Goal: Contribute content: Add original content to the website for others to see

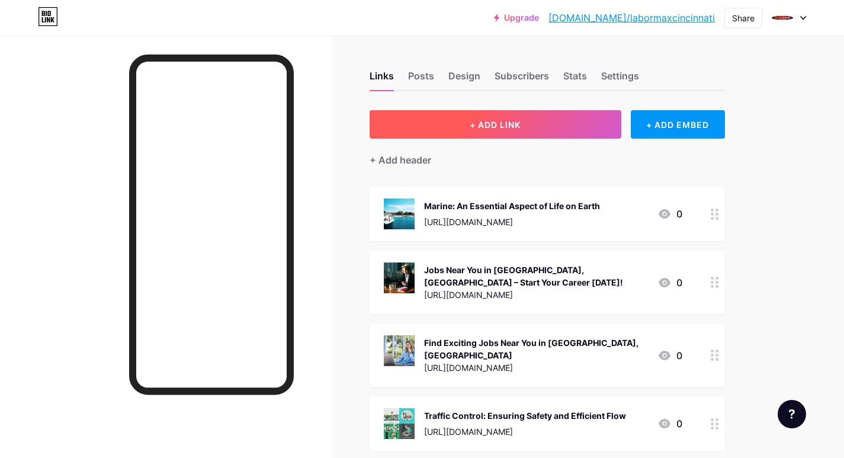
click at [422, 119] on button "+ ADD LINK" at bounding box center [496, 124] width 252 height 28
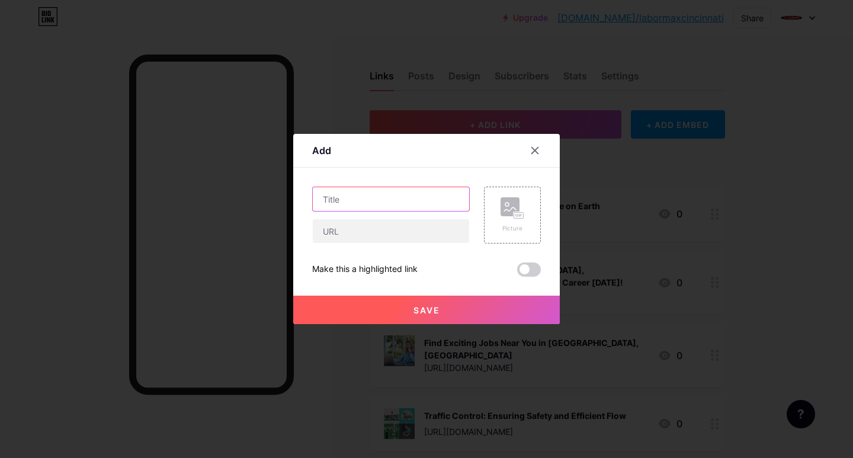
click at [334, 194] on input "text" at bounding box center [391, 199] width 156 height 24
paste input "Finding Jobs [GEOGRAPHIC_DATA], [GEOGRAPHIC_DATA]: Your Path to [DEMOGRAPHIC_DA…"
type input "Finding Jobs [GEOGRAPHIC_DATA], [GEOGRAPHIC_DATA]: Your Path to [DEMOGRAPHIC_DA…"
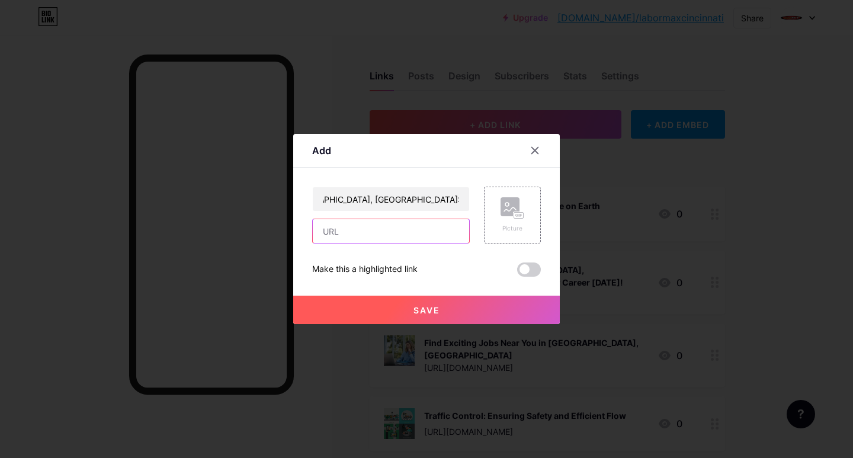
drag, startPoint x: 363, startPoint y: 234, endPoint x: 368, endPoint y: 240, distance: 8.4
click at [363, 234] on input "text" at bounding box center [391, 231] width 156 height 24
paste input "[URL][DOMAIN_NAME]"
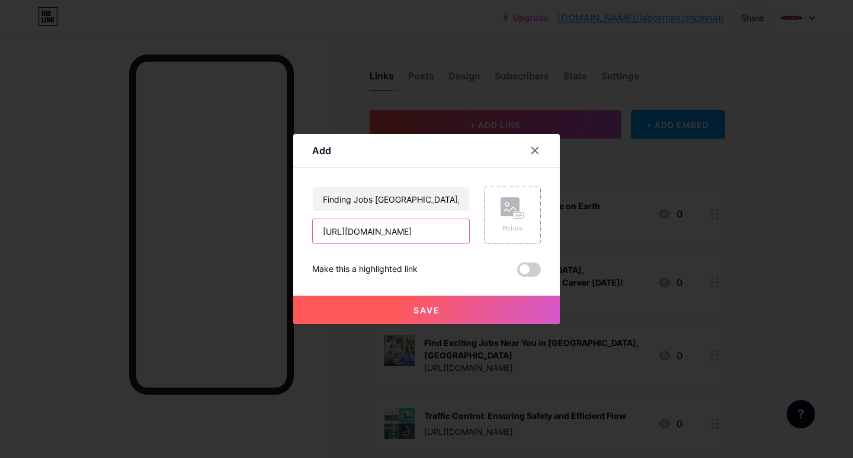
type input "[URL][DOMAIN_NAME]"
click at [527, 232] on div "Picture" at bounding box center [512, 215] width 57 height 57
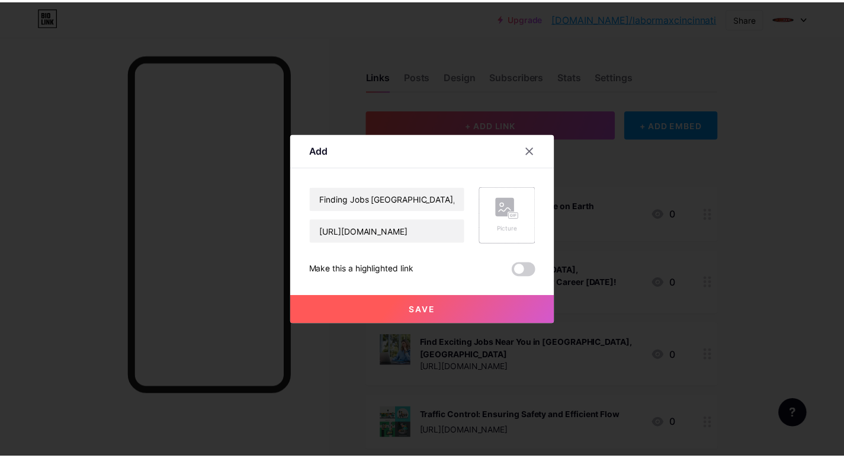
scroll to position [0, 0]
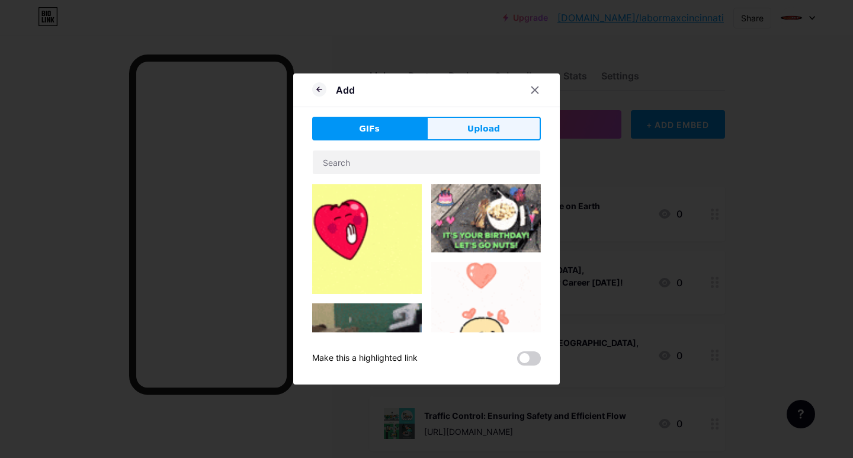
click at [463, 128] on button "Upload" at bounding box center [484, 129] width 114 height 24
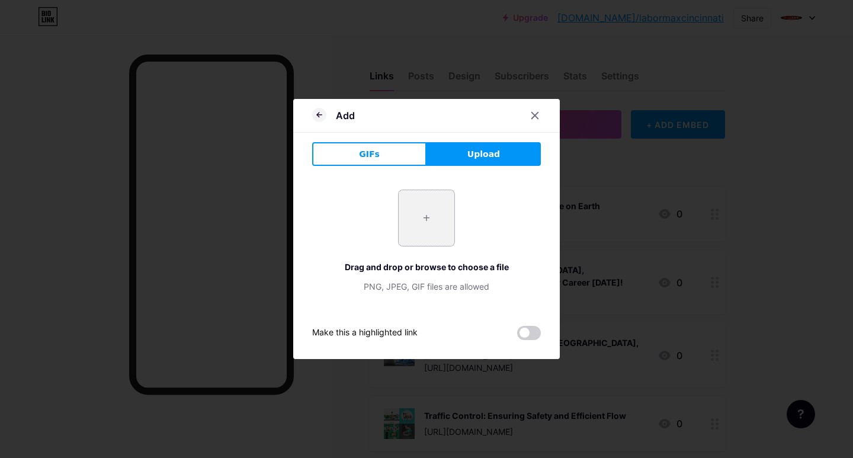
click at [403, 237] on input "file" at bounding box center [427, 218] width 56 height 56
type input "C:\fakepath\Finding Jobs Cincinnati, OH Your Path to Part-Time Work.jpg"
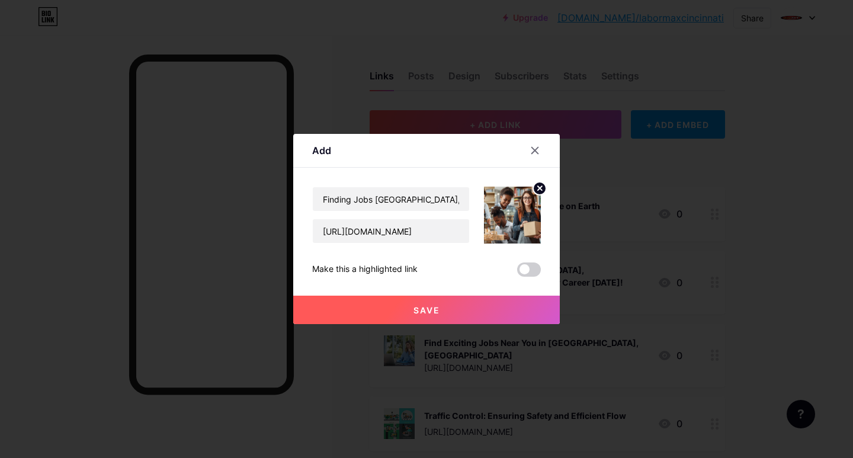
click at [409, 311] on button "Save" at bounding box center [426, 310] width 267 height 28
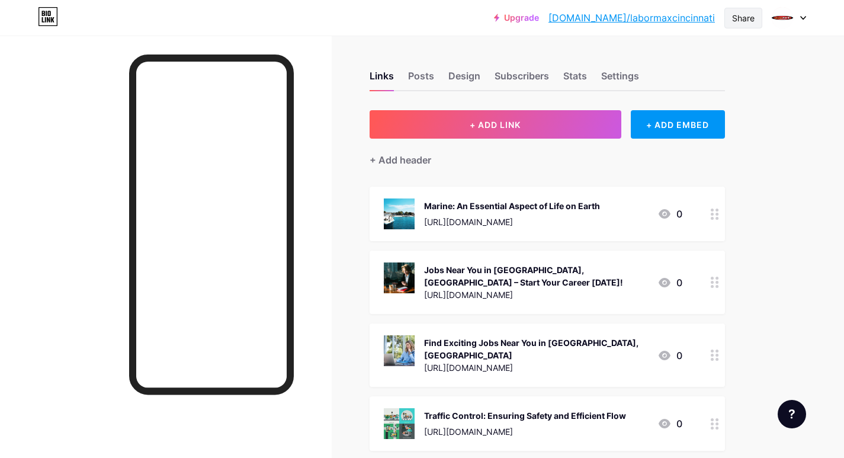
click at [751, 17] on div "Share" at bounding box center [743, 18] width 23 height 12
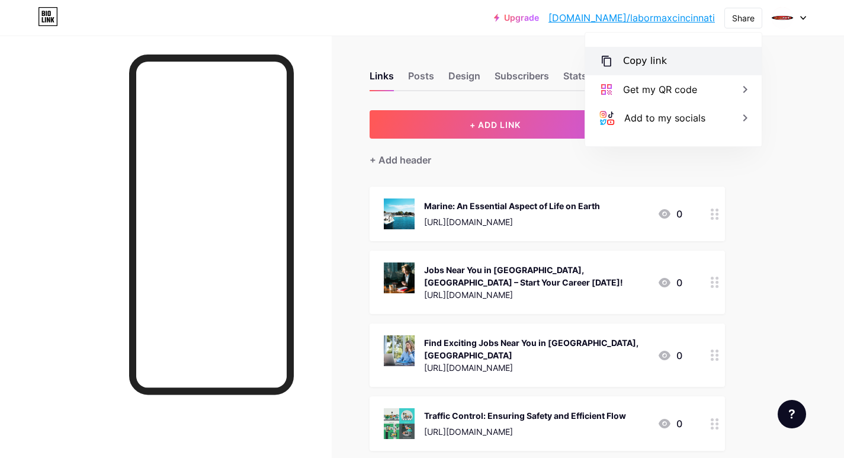
click at [639, 60] on div "Copy link" at bounding box center [645, 61] width 44 height 14
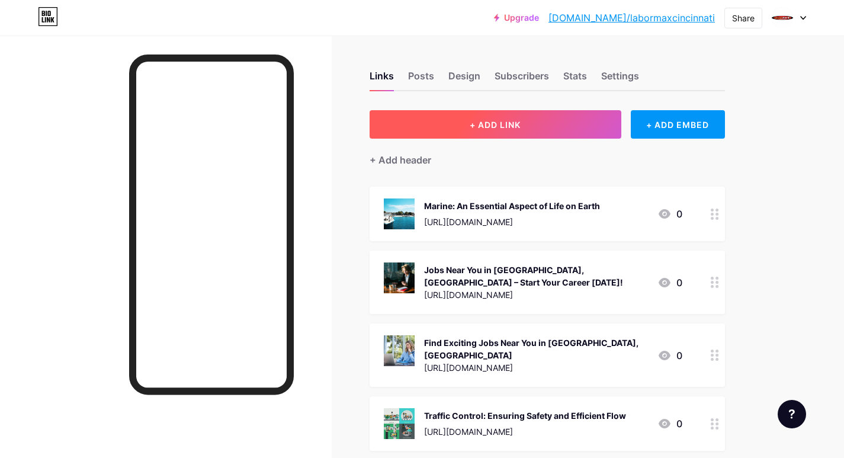
click at [457, 126] on button "+ ADD LINK" at bounding box center [496, 124] width 252 height 28
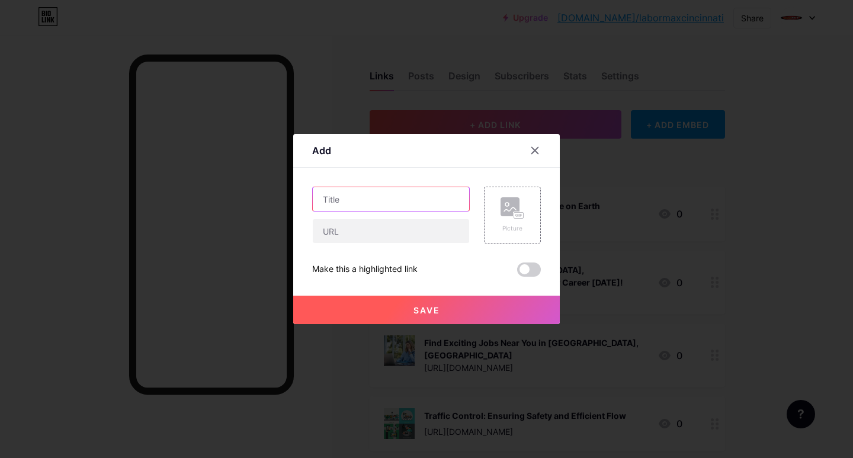
click at [322, 194] on input "text" at bounding box center [391, 199] width 156 height 24
paste input "Top Ways Companies Are Hiring in [GEOGRAPHIC_DATA], [GEOGRAPHIC_DATA] Fast"
type input "Top Ways Companies Are Hiring in [GEOGRAPHIC_DATA], [GEOGRAPHIC_DATA] Fast"
click at [346, 217] on div "Top Ways Companies Are Hiring in [GEOGRAPHIC_DATA], [GEOGRAPHIC_DATA] Fast" at bounding box center [391, 215] width 158 height 57
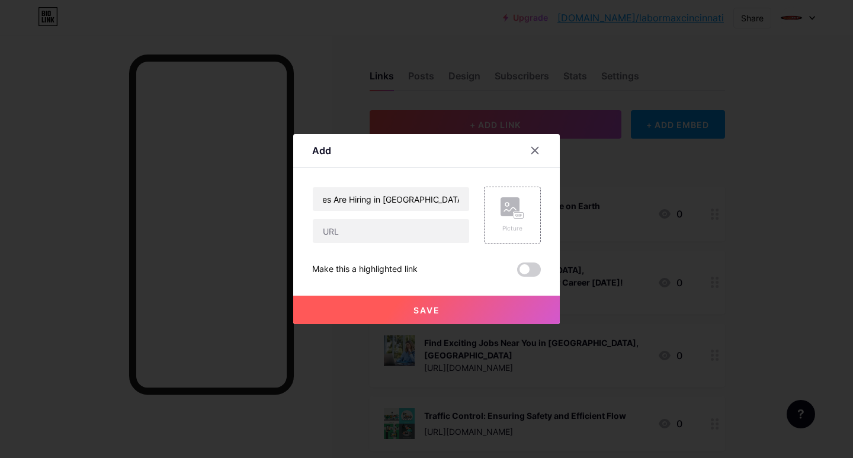
scroll to position [0, 0]
click at [335, 225] on input "text" at bounding box center [391, 231] width 156 height 24
paste input "[URL][DOMAIN_NAME]"
type input "[URL][DOMAIN_NAME]"
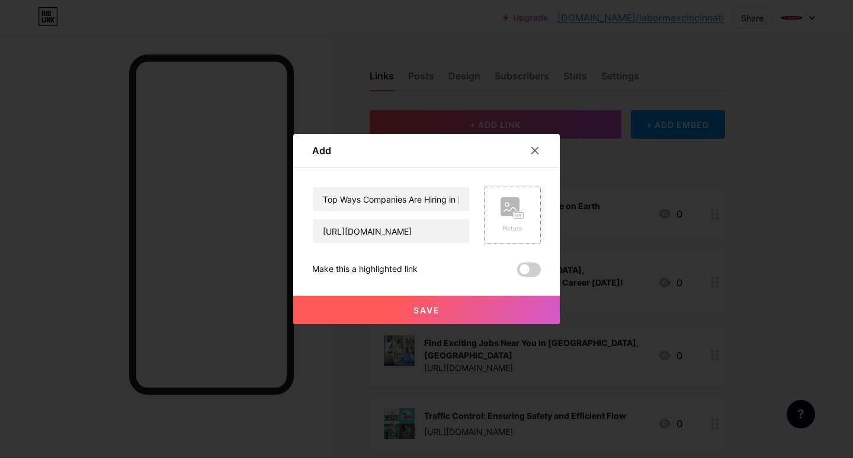
click at [511, 211] on rect at bounding box center [510, 206] width 19 height 19
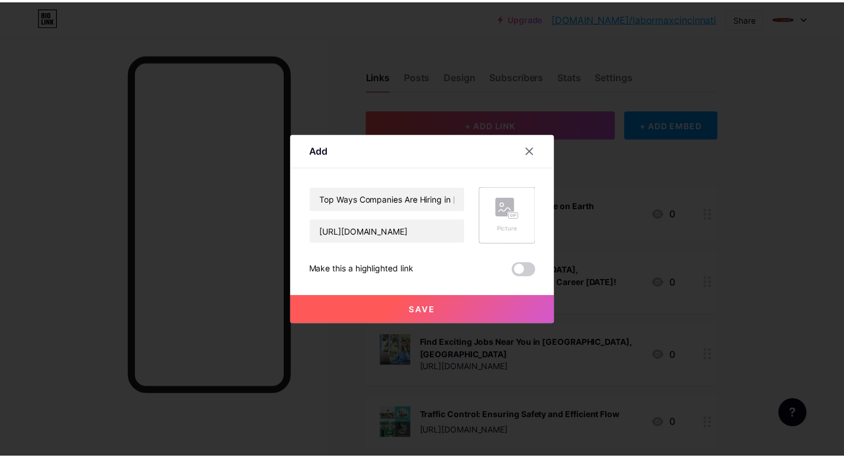
scroll to position [0, 0]
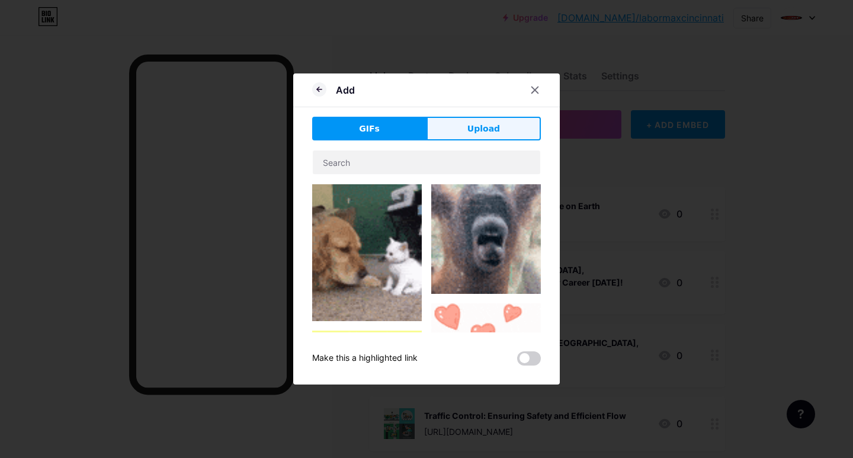
click at [468, 130] on button "Upload" at bounding box center [484, 129] width 114 height 24
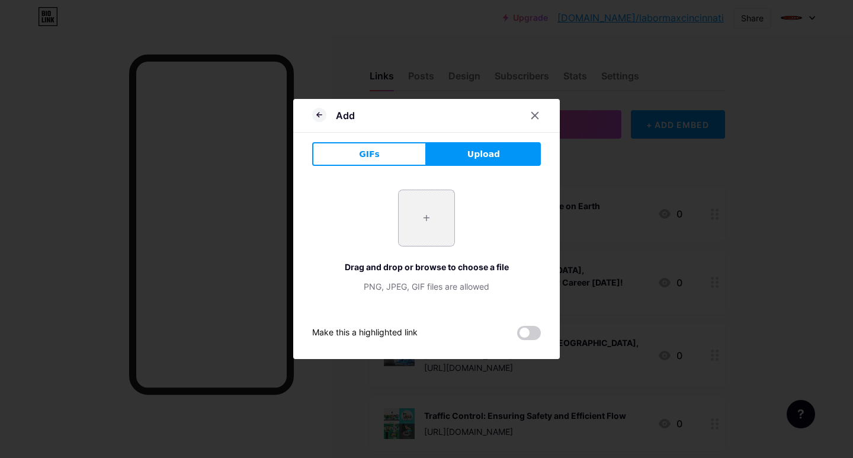
click at [425, 239] on input "file" at bounding box center [427, 218] width 56 height 56
type input "C:\fakepath\Top Ways Companies Are Hiring in [GEOGRAPHIC_DATA], [GEOGRAPHIC_DAT…"
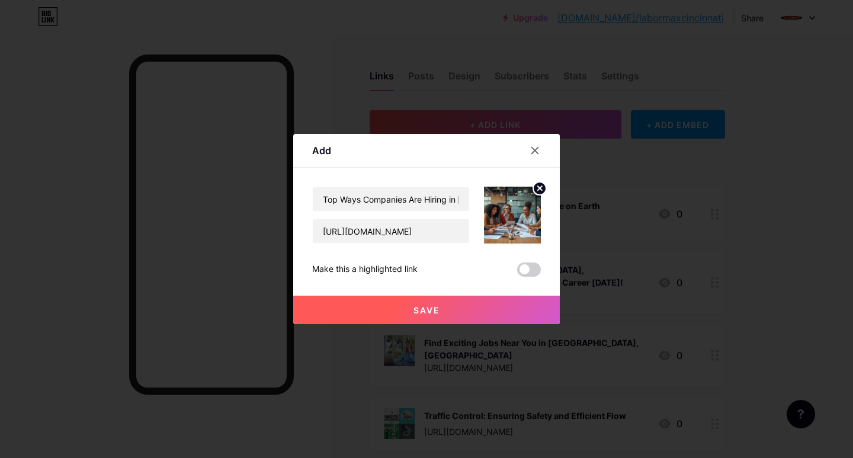
click at [395, 306] on button "Save" at bounding box center [426, 310] width 267 height 28
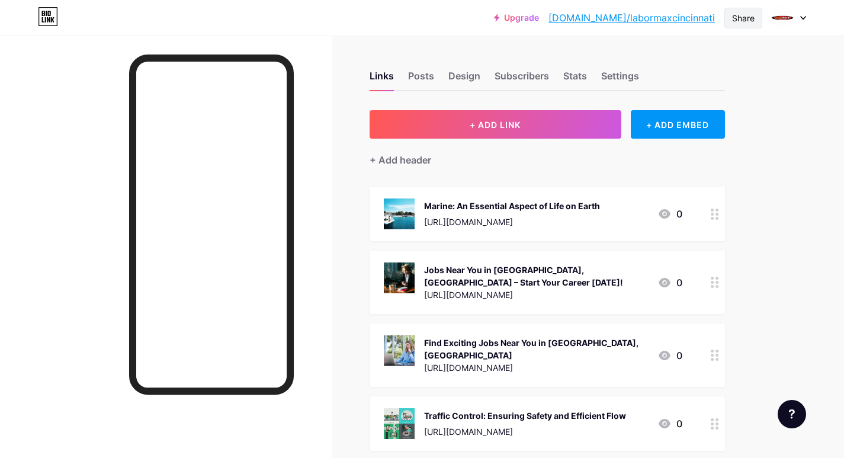
click at [740, 19] on div "Share" at bounding box center [743, 18] width 23 height 12
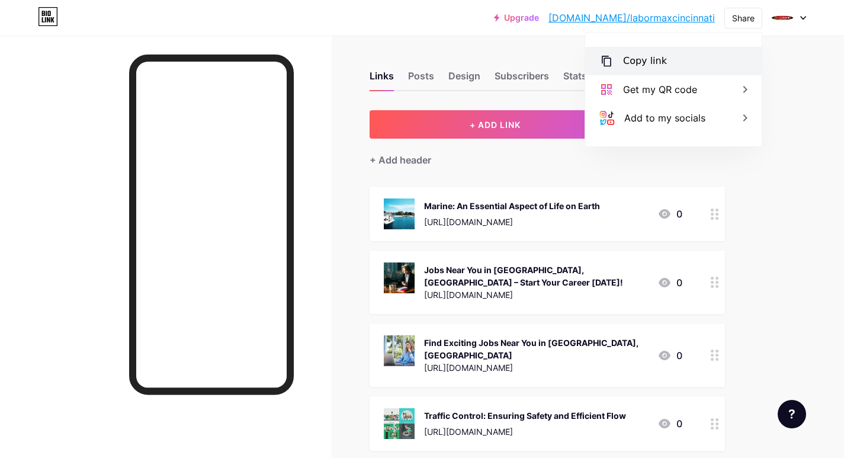
click at [638, 52] on div "Copy link" at bounding box center [673, 61] width 177 height 28
